Goal: Transaction & Acquisition: Obtain resource

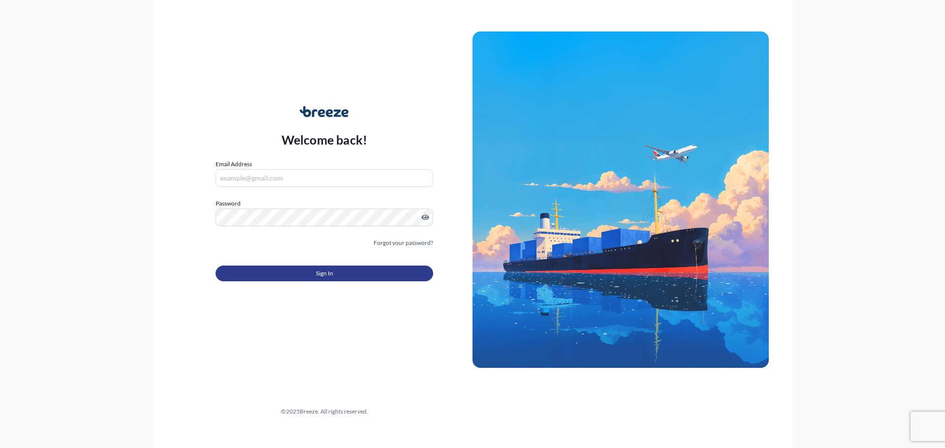
type input "[EMAIL_ADDRESS][DOMAIN_NAME]"
click at [274, 273] on button "Sign In" at bounding box center [323, 274] width 217 height 16
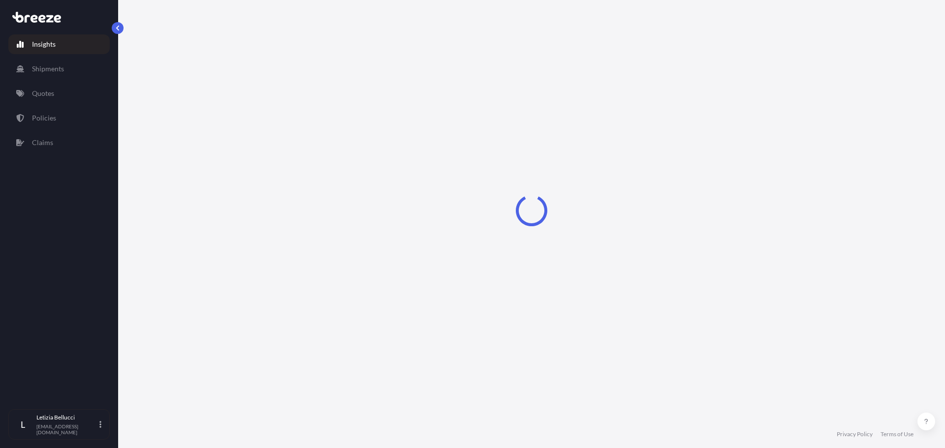
select select "2025"
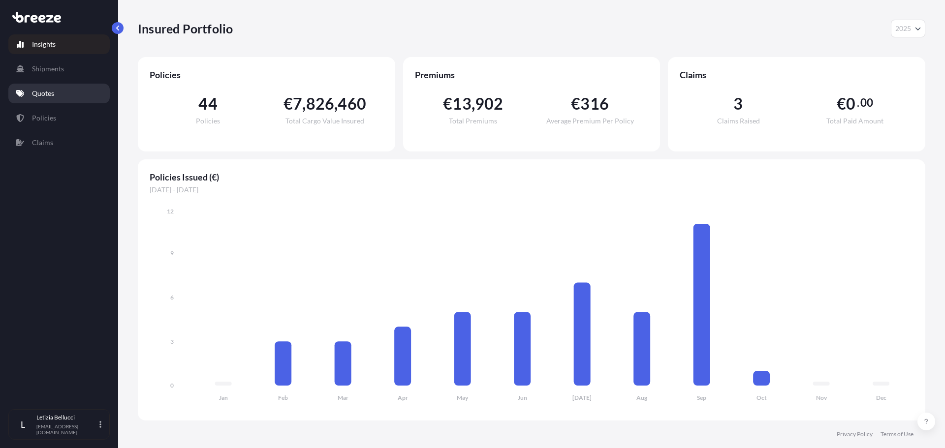
click at [61, 92] on link "Quotes" at bounding box center [58, 94] width 101 height 20
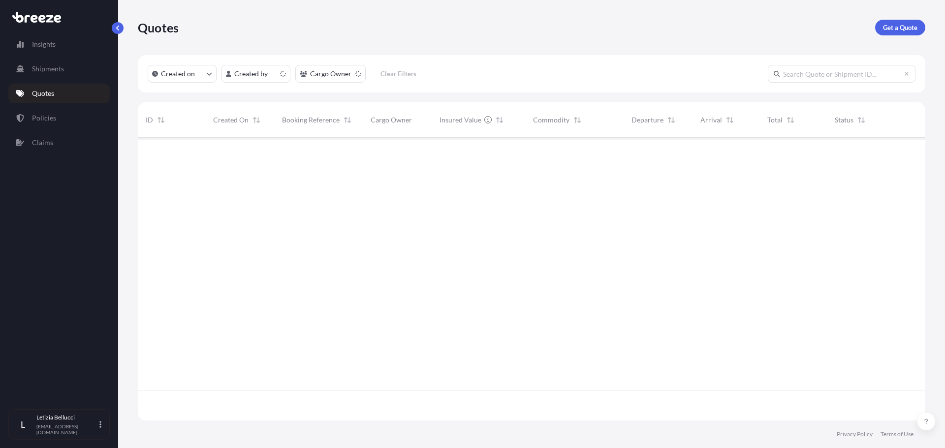
scroll to position [281, 780]
click at [879, 30] on link "Get a Quote" at bounding box center [900, 28] width 50 height 16
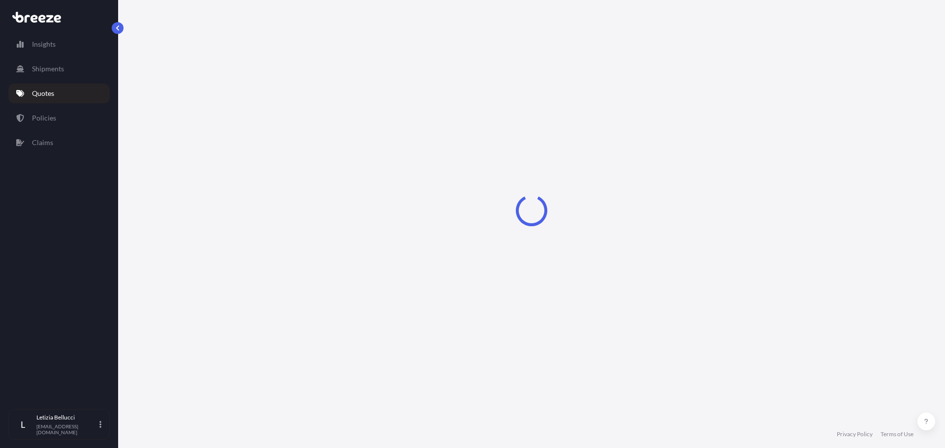
select select "Road"
select select "Sea"
select select "1"
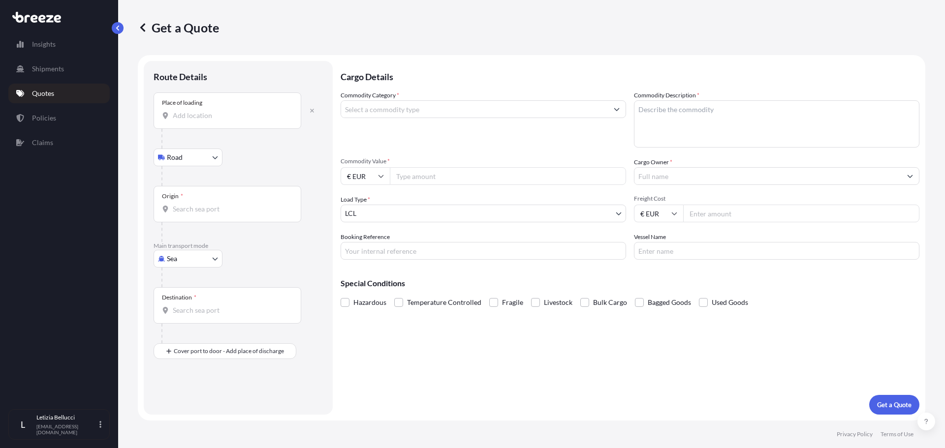
click at [239, 122] on div "Place of loading" at bounding box center [227, 110] width 148 height 36
click at [239, 121] on input "Place of loading" at bounding box center [231, 116] width 116 height 10
click at [204, 208] on input "Origin *" at bounding box center [231, 209] width 116 height 10
click at [313, 107] on button "button" at bounding box center [312, 111] width 22 height 16
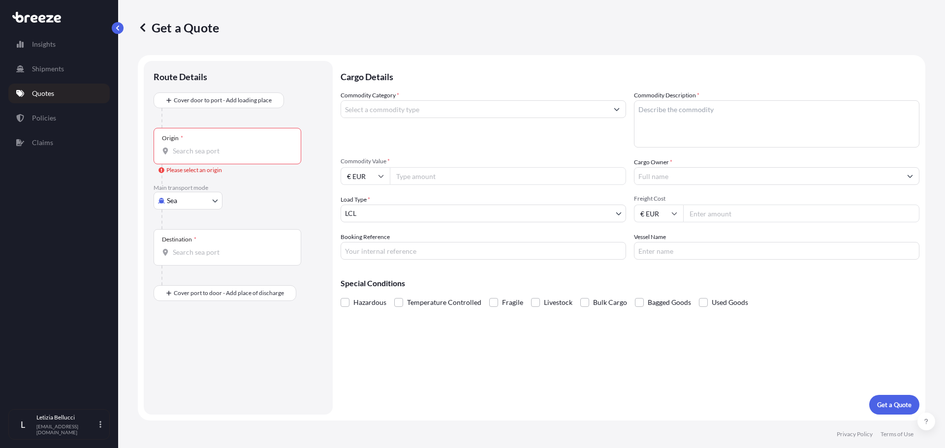
click at [199, 151] on input "Origin * Please select an origin" at bounding box center [231, 151] width 116 height 10
click at [189, 148] on input "Origin * Please select an origin" at bounding box center [231, 151] width 116 height 10
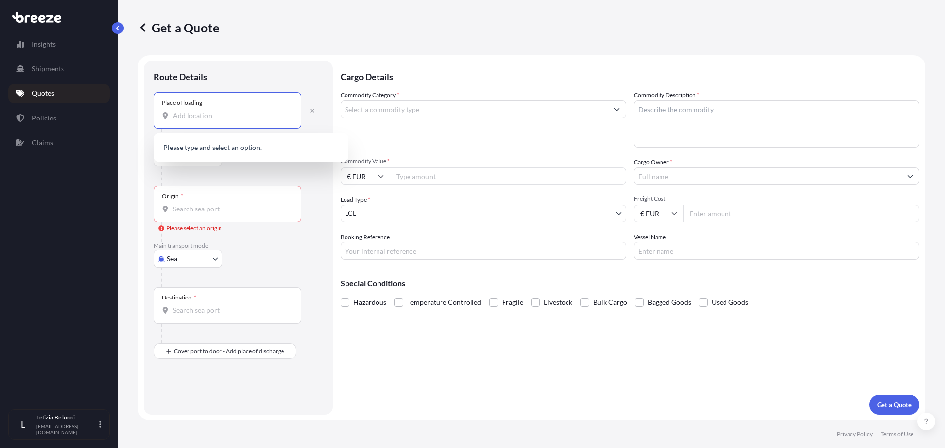
click at [183, 120] on input "Place of loading" at bounding box center [231, 116] width 116 height 10
paste input "Kilkenny"
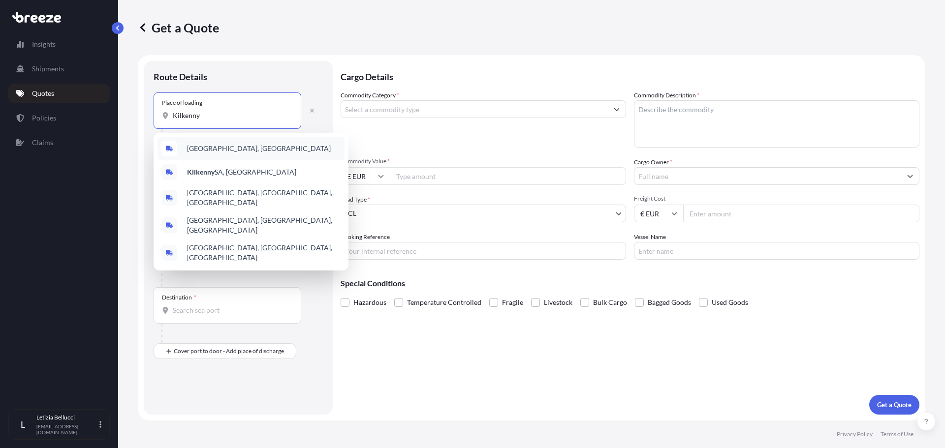
click at [201, 144] on span "[GEOGRAPHIC_DATA], [GEOGRAPHIC_DATA]" at bounding box center [259, 149] width 144 height 10
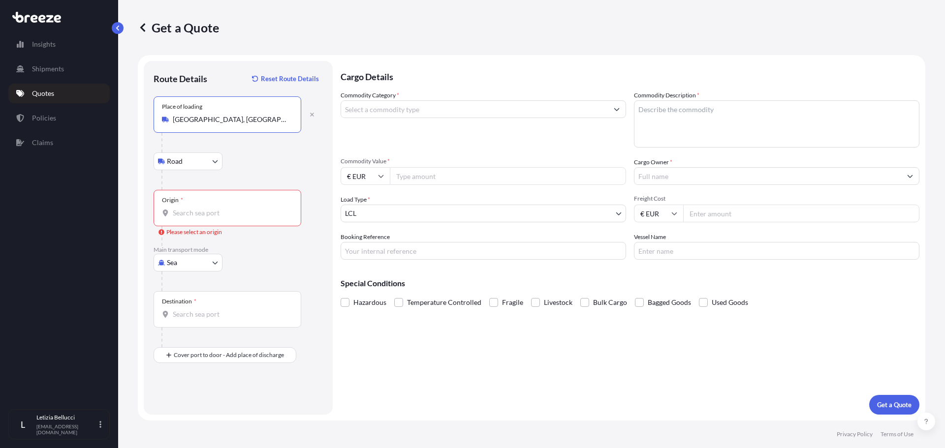
type input "[GEOGRAPHIC_DATA], [GEOGRAPHIC_DATA]"
click at [201, 216] on input "Origin * Please select an origin" at bounding box center [231, 213] width 116 height 10
paste input "Kilkenny"
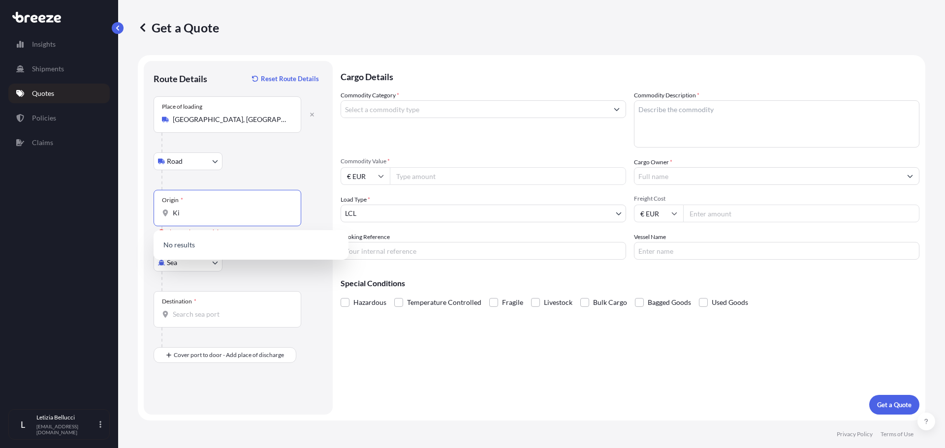
type input "K"
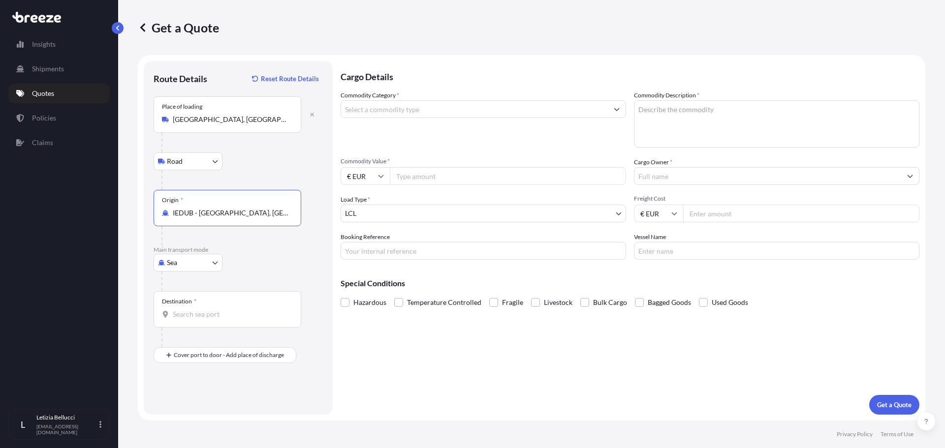
type input "IEDUB - [GEOGRAPHIC_DATA], [GEOGRAPHIC_DATA]"
click at [215, 264] on body "8 options available. Insights Shipments Quotes Policies Claims L [PERSON_NAME] …" at bounding box center [472, 224] width 945 height 448
click at [195, 322] on div "Road" at bounding box center [187, 324] width 61 height 18
select select "Road"
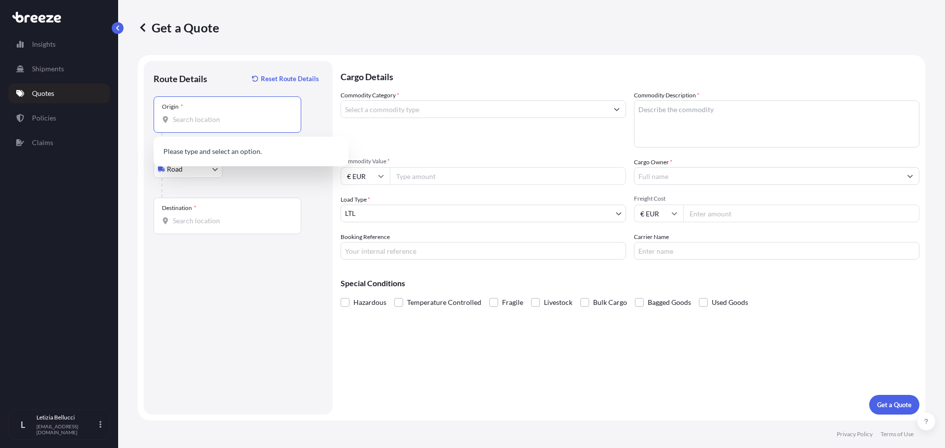
click at [187, 123] on input "Origin *" at bounding box center [231, 120] width 116 height 10
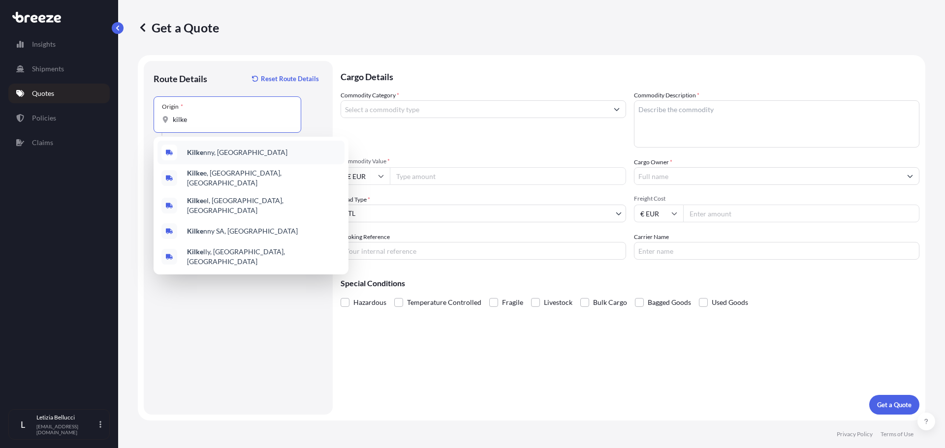
click at [202, 150] on b "Kilke" at bounding box center [195, 152] width 16 height 8
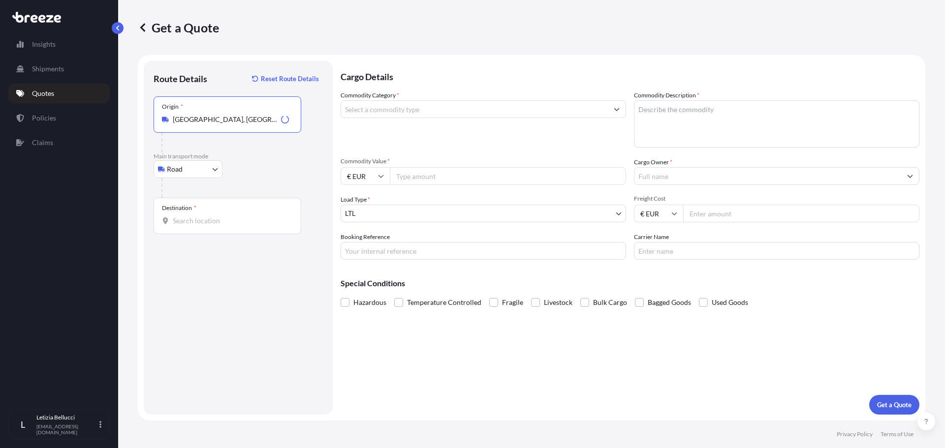
type input "[GEOGRAPHIC_DATA], [GEOGRAPHIC_DATA]"
click at [190, 221] on input "Destination *" at bounding box center [231, 221] width 116 height 10
paste input "Ovar"
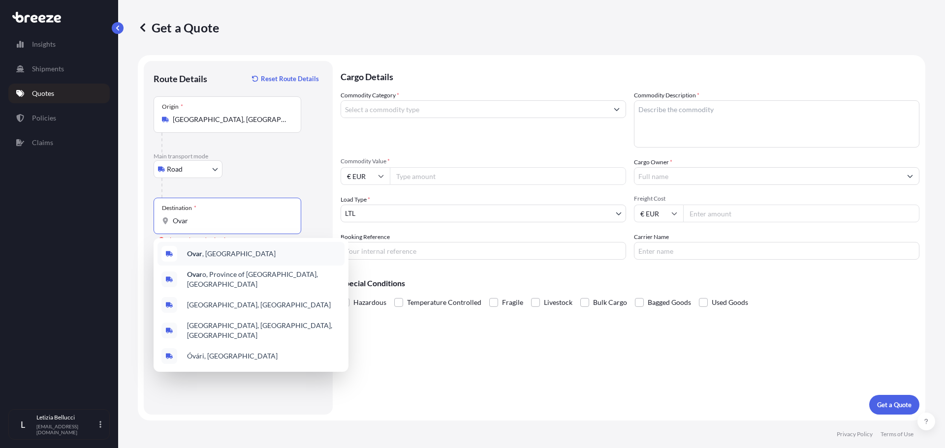
click at [230, 255] on span "Ovar , [GEOGRAPHIC_DATA]" at bounding box center [231, 254] width 89 height 10
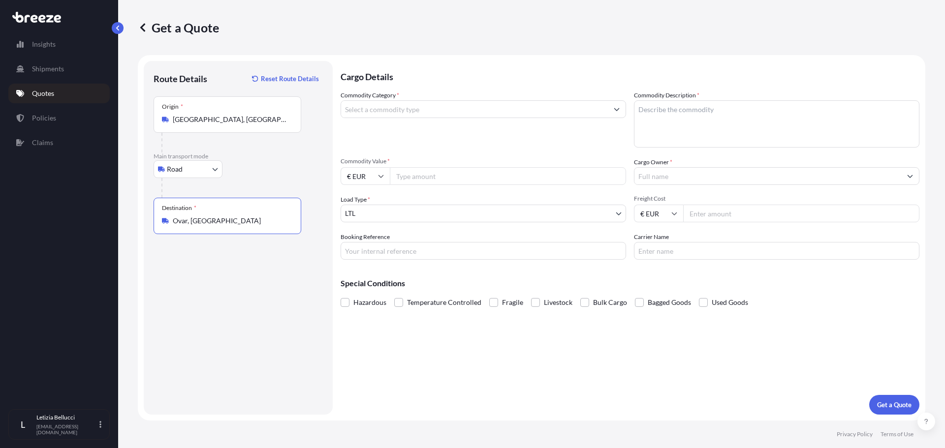
type input "Ovar, [GEOGRAPHIC_DATA]"
click at [442, 106] on input "Commodity Category *" at bounding box center [474, 109] width 267 height 18
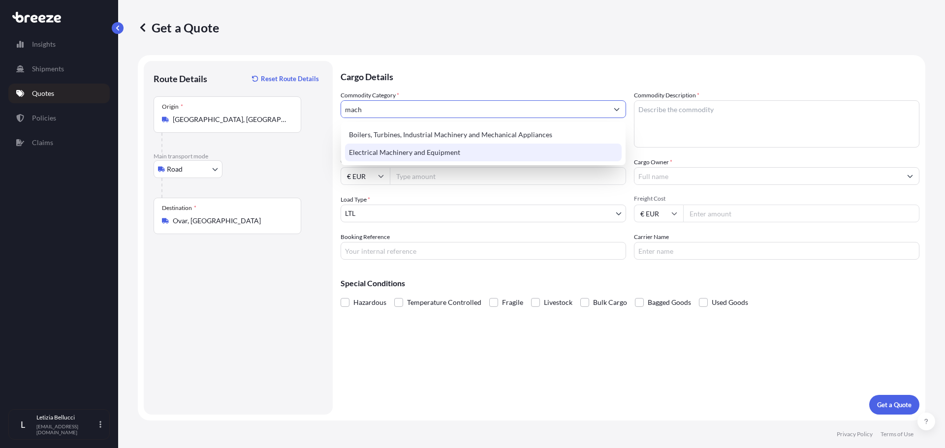
click at [438, 158] on div "Electrical Machinery and Equipment" at bounding box center [483, 153] width 276 height 18
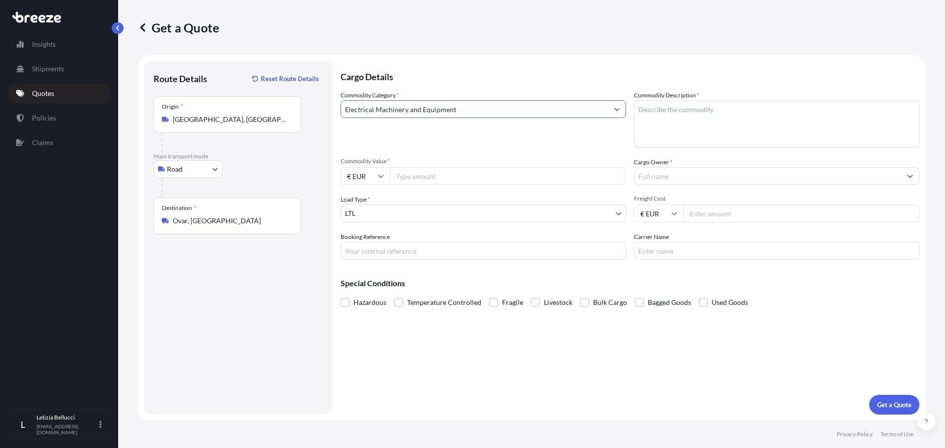
type input "Electrical Machinery and Equipment"
click at [658, 117] on textarea "Commodity Description *" at bounding box center [776, 123] width 285 height 47
drag, startPoint x: 699, startPoint y: 108, endPoint x: 624, endPoint y: 114, distance: 75.0
click at [624, 114] on div "Commodity Category * Electrical Machinery and Equipment Commodity Description *…" at bounding box center [629, 175] width 579 height 169
paste textarea "Eletronic Dartboards)"
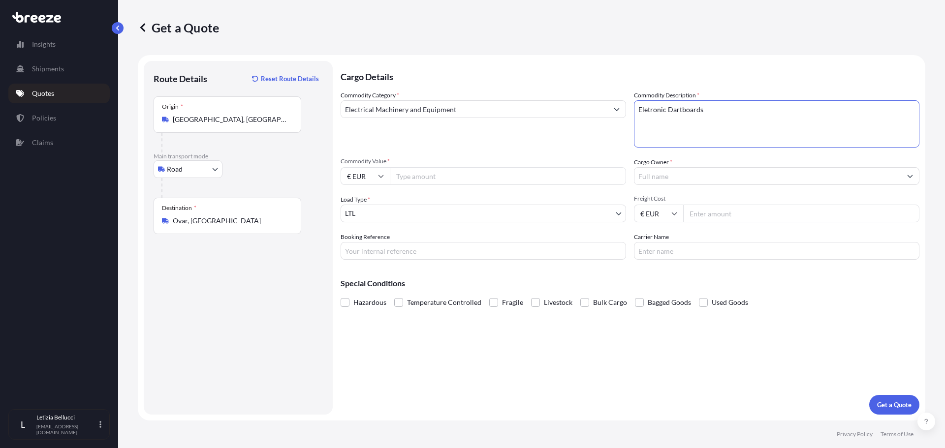
type textarea "Eletronic Dartboards"
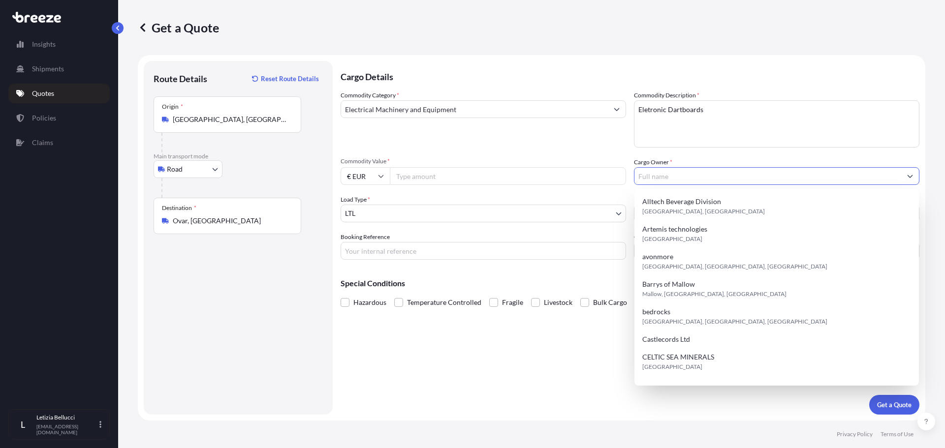
click at [669, 175] on input "Cargo Owner *" at bounding box center [767, 176] width 267 height 18
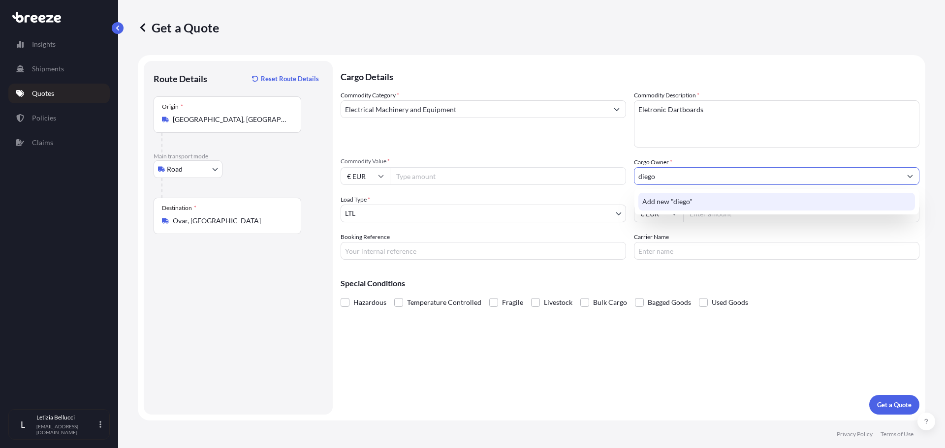
click at [710, 195] on div "Add new "diego"" at bounding box center [776, 202] width 276 height 18
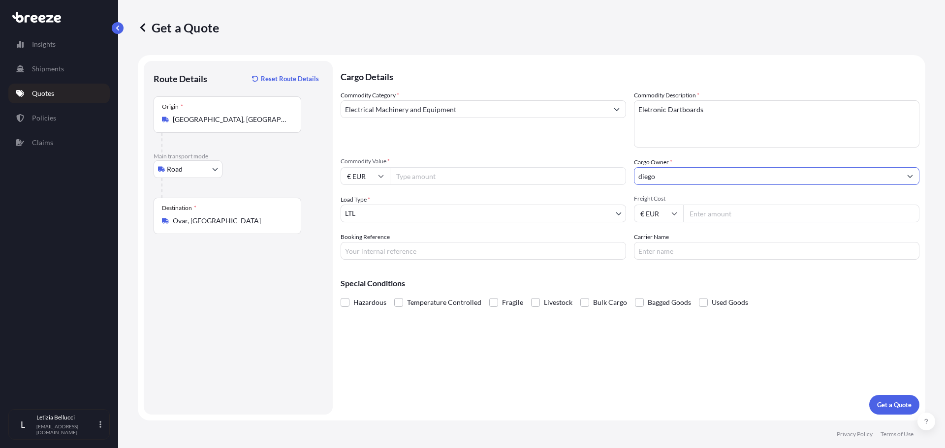
type input "diego"
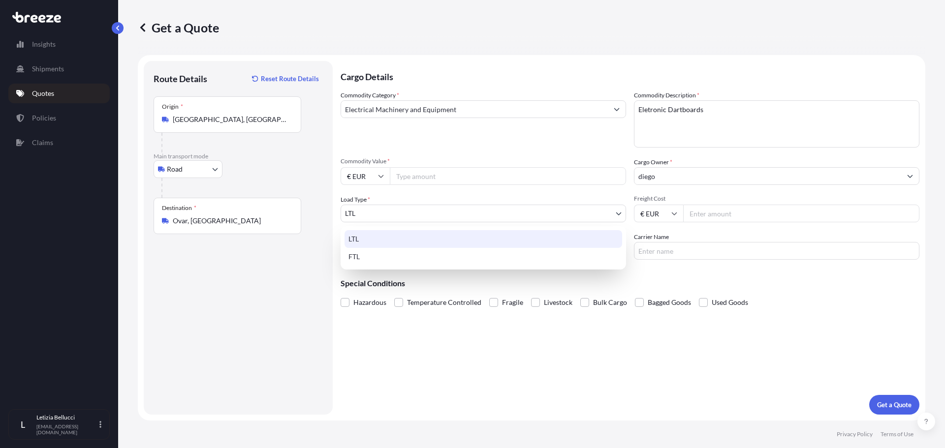
click at [392, 217] on body "15 options available. 8 options available. 1 option available. 0 options availa…" at bounding box center [472, 224] width 945 height 448
click at [359, 257] on div "FTL" at bounding box center [482, 257] width 277 height 18
select select "2"
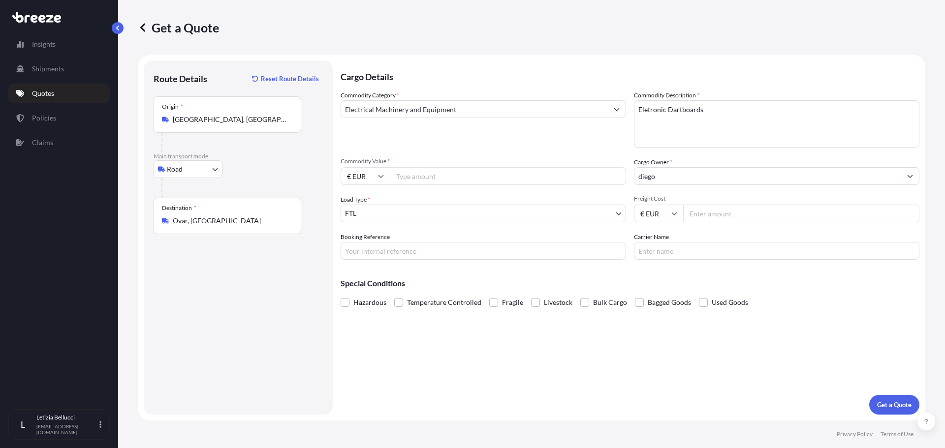
click at [706, 215] on input "Freight Cost" at bounding box center [801, 214] width 236 height 18
type input "6000"
click at [446, 254] on input "Booking Reference" at bounding box center [482, 251] width 285 height 18
type input "Diego [GEOGRAPHIC_DATA]"
click at [692, 253] on input "Carrier Name" at bounding box center [776, 251] width 285 height 18
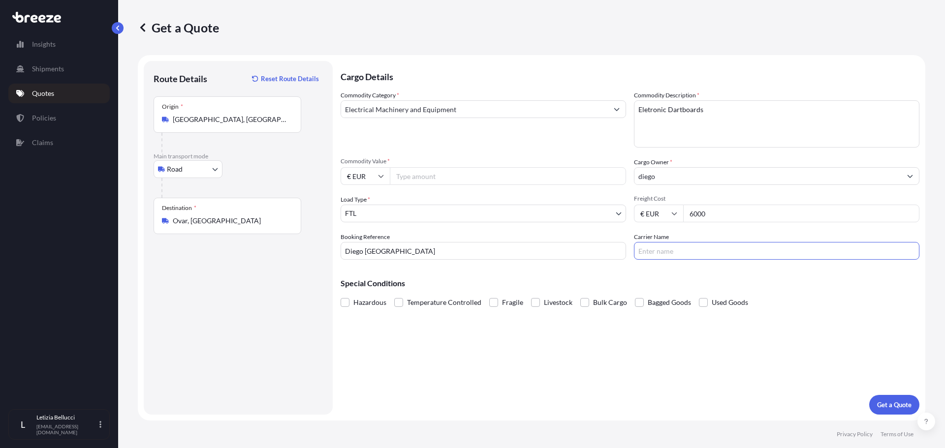
click at [372, 366] on div "Cargo Details Commodity Category * Electrical Machinery and Equipment Commodity…" at bounding box center [629, 238] width 579 height 354
click at [903, 406] on p "Get a Quote" at bounding box center [894, 405] width 34 height 10
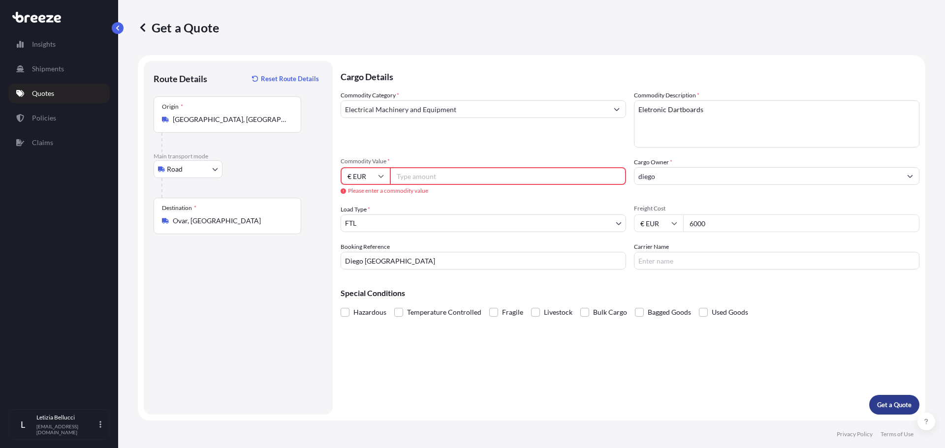
click at [814, 360] on div "Cargo Details Commodity Category * Electrical Machinery and Equipment Commodity…" at bounding box center [629, 238] width 579 height 354
click at [413, 174] on input "Commodity Value *" at bounding box center [508, 176] width 236 height 18
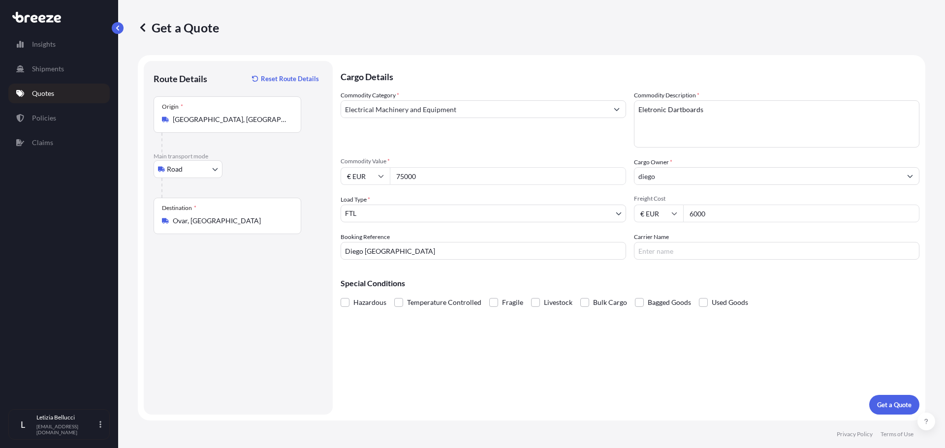
type input "75000"
click at [878, 404] on p "Get a Quote" at bounding box center [894, 405] width 34 height 10
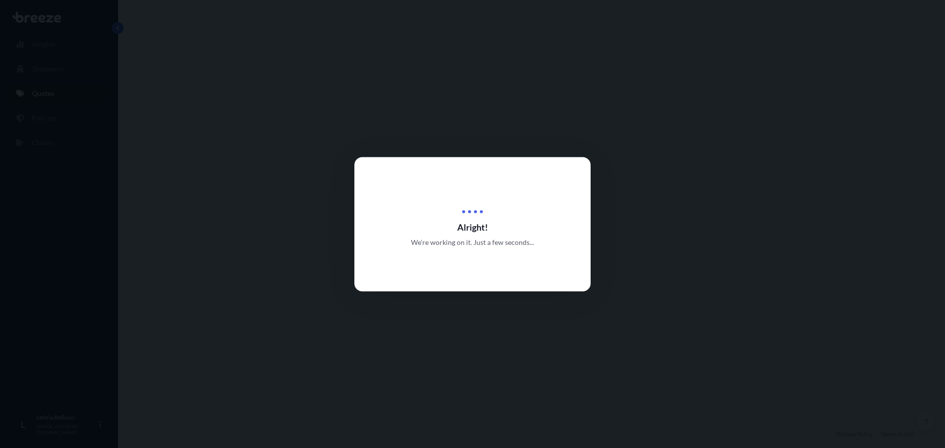
select select "Road"
select select "2"
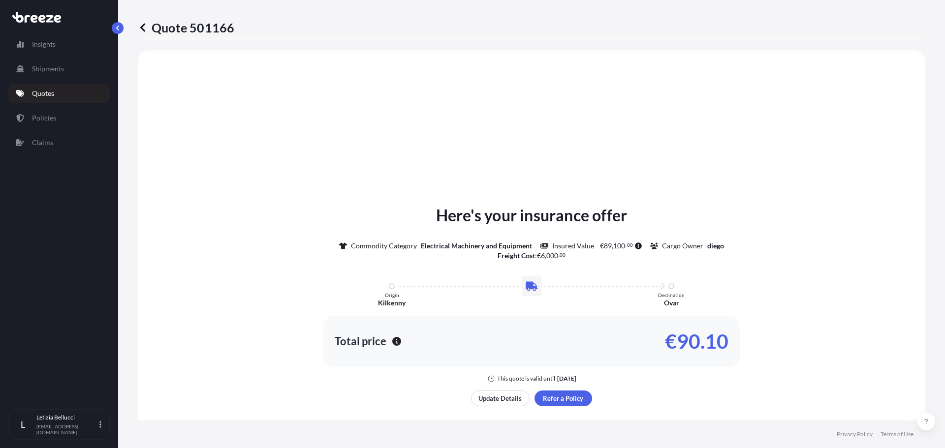
scroll to position [296, 0]
